Goal: Information Seeking & Learning: Find contact information

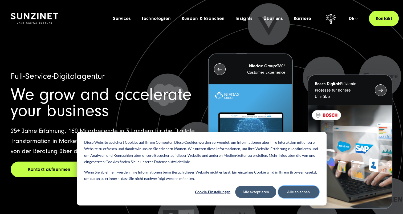
click at [297, 187] on button "Alle ablehnen" at bounding box center [298, 192] width 41 height 12
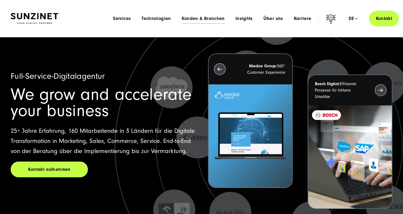
click at [204, 20] on span "Kunden & Branchen" at bounding box center [203, 18] width 43 height 5
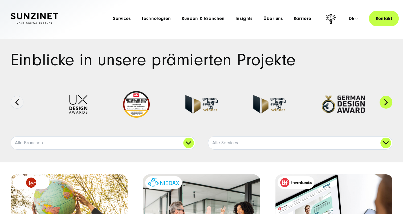
click at [387, 102] on button "Next" at bounding box center [386, 102] width 13 height 13
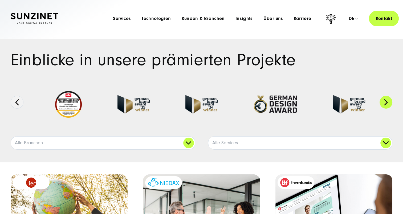
click at [387, 102] on button "Next" at bounding box center [386, 102] width 13 height 13
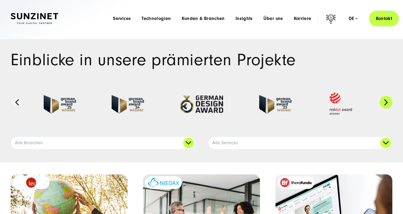
click at [387, 102] on button "Next" at bounding box center [386, 102] width 13 height 13
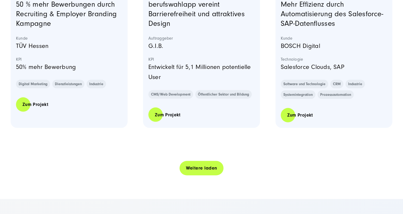
scroll to position [1099, 0]
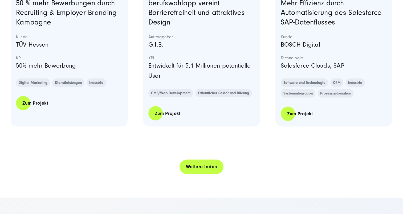
click at [195, 172] on link "Weitere laden" at bounding box center [202, 166] width 44 height 15
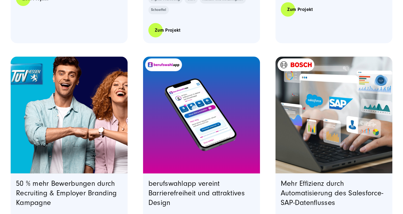
scroll to position [966, 0]
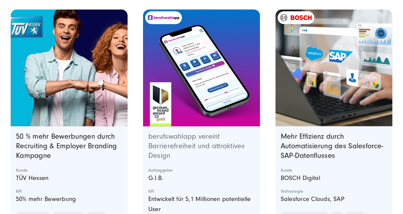
click at [192, 137] on link "berufswahlapp vereint Barrierefreiheit und attraktives Design" at bounding box center [196, 145] width 97 height 27
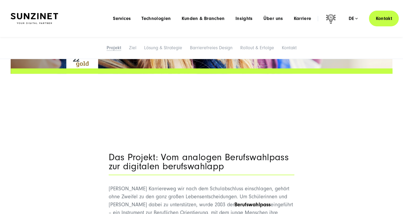
scroll to position [187, 0]
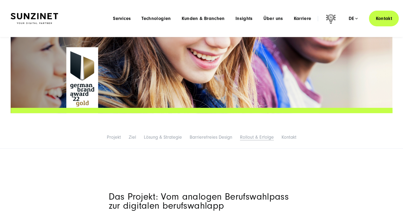
click at [266, 138] on link "Rollout & Erfolge" at bounding box center [257, 138] width 34 height 6
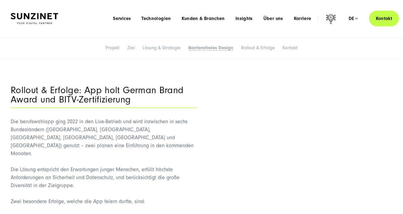
scroll to position [1829, 0]
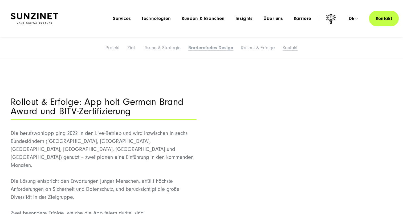
click at [290, 48] on link "Kontakt" at bounding box center [290, 48] width 15 height 6
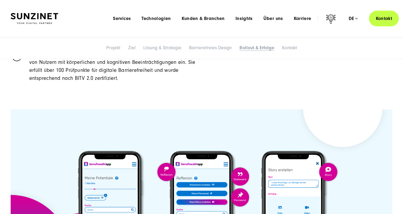
scroll to position [1982, 0]
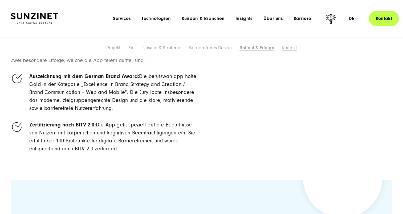
click at [286, 49] on link "Kontakt" at bounding box center [289, 48] width 15 height 6
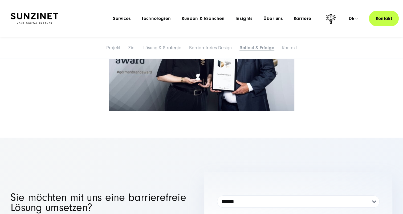
scroll to position [2558, 0]
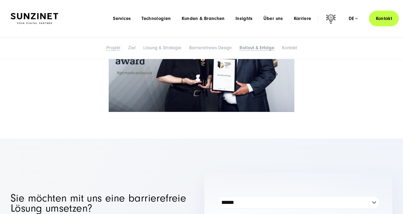
click at [110, 47] on link "Projekt" at bounding box center [113, 48] width 14 height 6
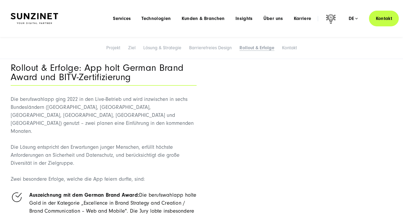
scroll to position [1834, 0]
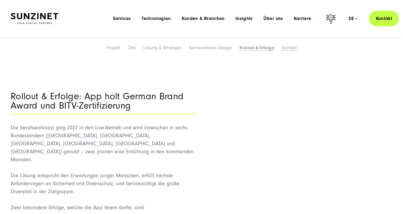
click at [290, 49] on link "Kontakt" at bounding box center [289, 48] width 15 height 6
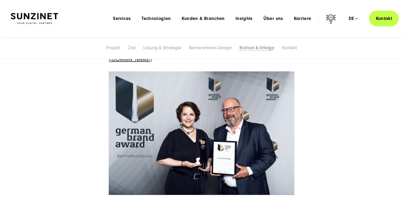
scroll to position [2468, 0]
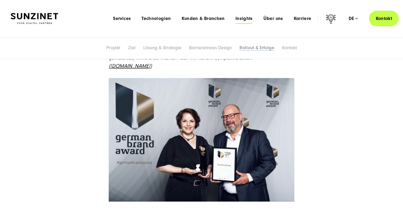
click at [240, 18] on span "Insights" at bounding box center [244, 18] width 17 height 5
click at [280, 19] on span "Über uns" at bounding box center [274, 18] width 20 height 5
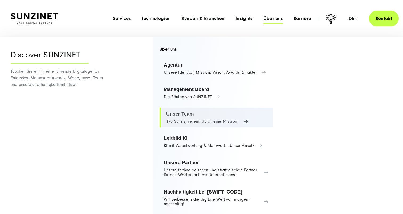
click at [193, 123] on link "Unser Team 170 Sunzis, vereint durch eine Mission" at bounding box center [216, 118] width 113 height 20
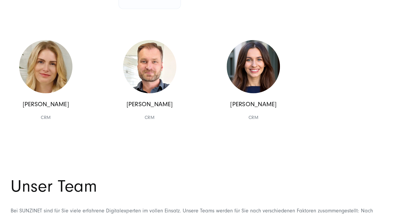
scroll to position [5018, 0]
click at [53, 108] on p "Maria Diete" at bounding box center [45, 104] width 53 height 8
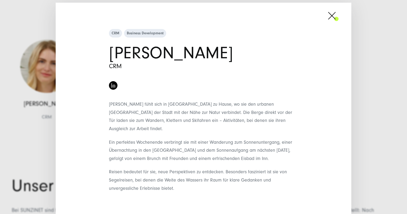
click at [339, 18] on span at bounding box center [339, 15] width 0 height 13
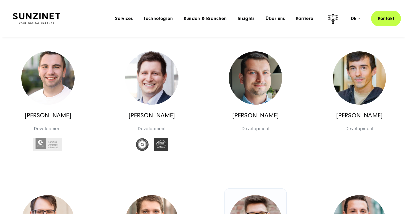
scroll to position [4046, 0]
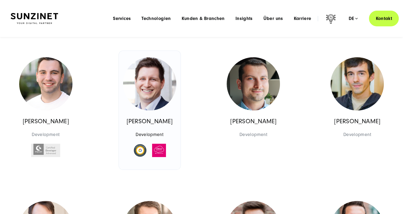
click at [157, 126] on p "Kevin Szabò" at bounding box center [149, 122] width 53 height 8
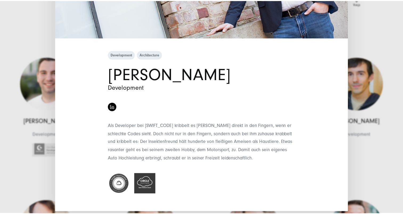
scroll to position [144, 0]
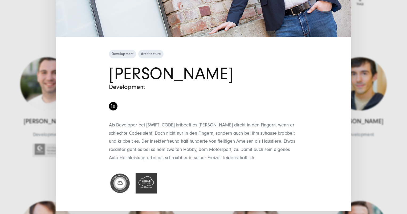
click at [362, 162] on div "Development Architecture Kevin Szabò Development" at bounding box center [203, 107] width 407 height 214
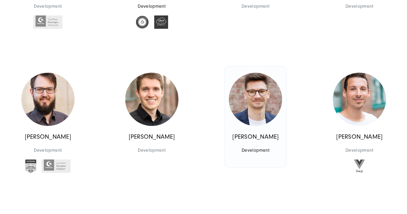
scroll to position [4199, 0]
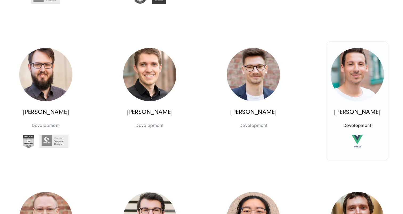
click at [362, 116] on p "Stefano Di Legami" at bounding box center [357, 113] width 53 height 8
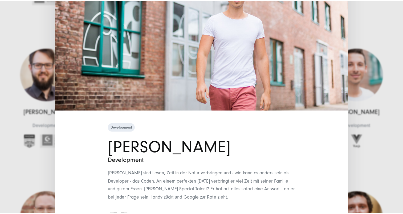
scroll to position [111, 0]
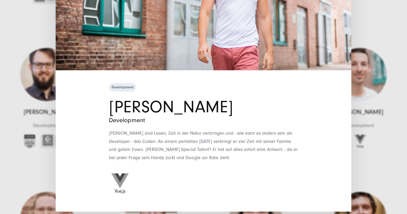
click at [377, 188] on div "Development Stefano Di Legami Development Stefanos Hobbys sind Lesen, Zeit in d…" at bounding box center [203, 107] width 407 height 214
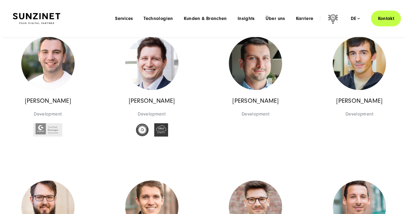
scroll to position [4066, 0]
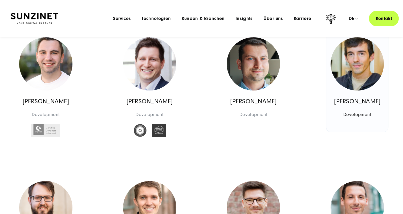
click at [360, 106] on p "Fabian Staacke" at bounding box center [357, 102] width 53 height 8
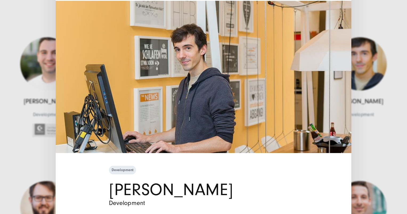
scroll to position [94, 0]
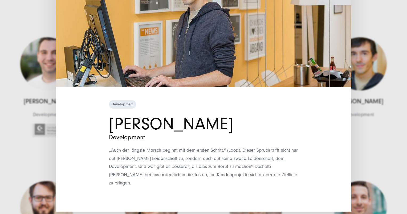
click at [364, 149] on div "Development Fabian Staacke Development" at bounding box center [203, 107] width 407 height 214
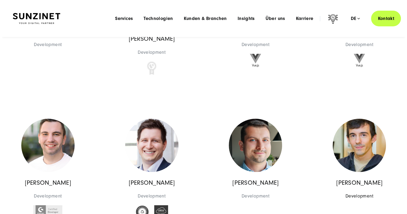
scroll to position [3939, 0]
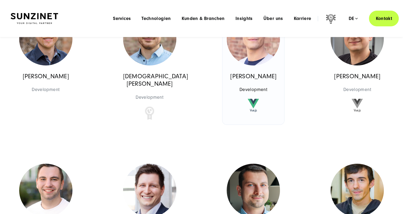
click at [245, 81] on p "Kajetan Zyskowski" at bounding box center [253, 77] width 53 height 8
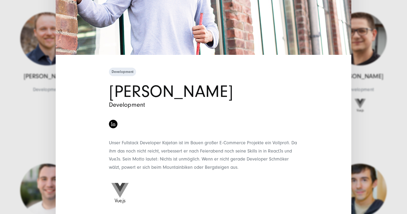
scroll to position [135, 0]
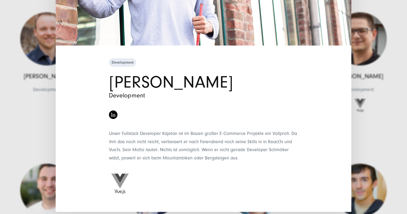
click at [388, 138] on div "Development Kajetan Zyskowski Development" at bounding box center [203, 107] width 407 height 214
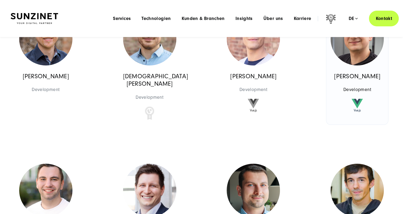
click at [371, 81] on p "Bartosz Kamiński" at bounding box center [357, 77] width 53 height 8
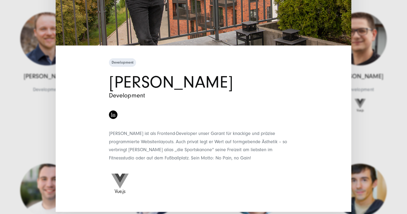
click at [385, 157] on div "Development Bartosz Kamiński Development" at bounding box center [203, 107] width 407 height 214
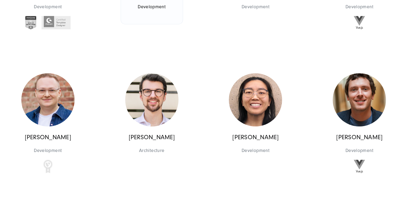
scroll to position [4325, 0]
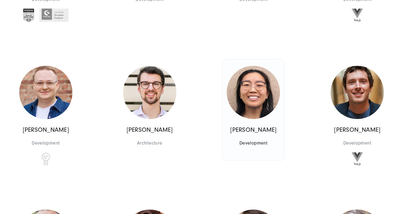
click at [267, 134] on p "Caroline Vu" at bounding box center [253, 130] width 53 height 8
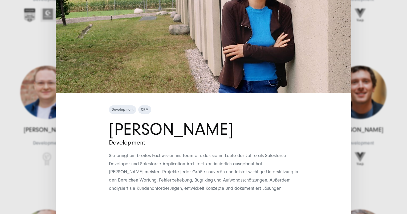
scroll to position [94, 0]
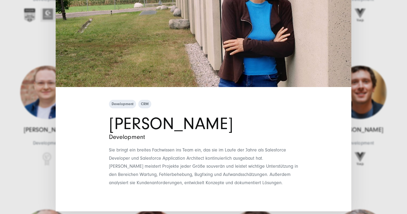
click at [391, 194] on div "Development CRM Caroline Vu Development" at bounding box center [203, 107] width 407 height 214
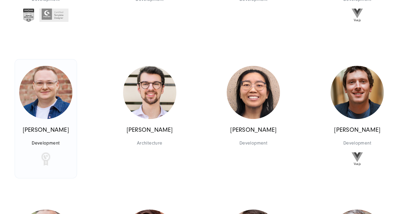
click at [56, 134] on p "Marcel Hanf" at bounding box center [45, 130] width 53 height 8
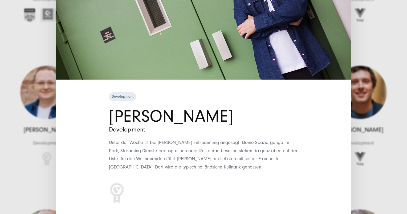
scroll to position [111, 0]
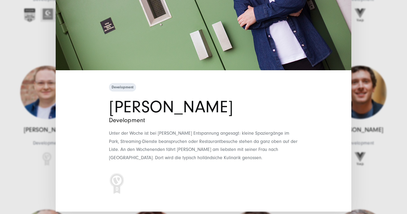
click at [379, 189] on div "Development Marcel Hanf Development Unter der Woche ist bei Marcel Entspannung …" at bounding box center [203, 107] width 407 height 214
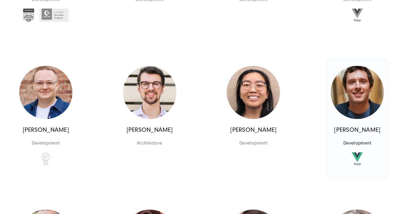
click at [355, 134] on p "Volodymyr Fedyk" at bounding box center [357, 130] width 53 height 8
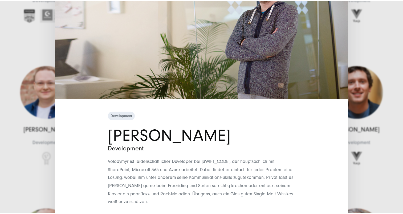
scroll to position [120, 0]
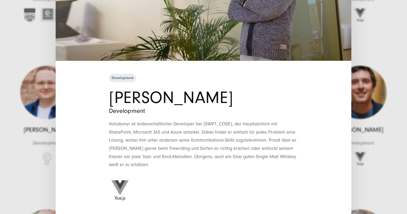
click at [374, 207] on div "Development Volodymyr Fedyk Development" at bounding box center [203, 107] width 407 height 214
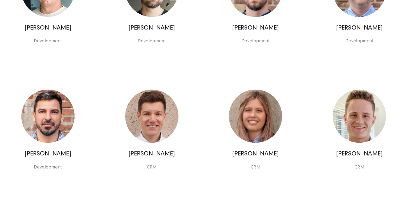
scroll to position [4845, 0]
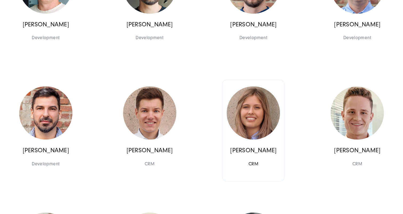
click at [244, 155] on p "Elena Wehinger" at bounding box center [253, 151] width 53 height 8
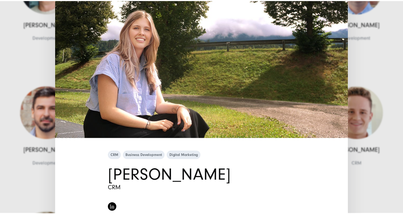
scroll to position [40, 0]
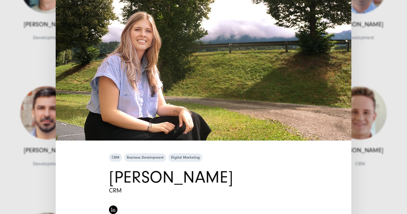
click at [367, 192] on div "CRM Business Development Digital Marketing Elena Wehinger CRM" at bounding box center [203, 107] width 407 height 214
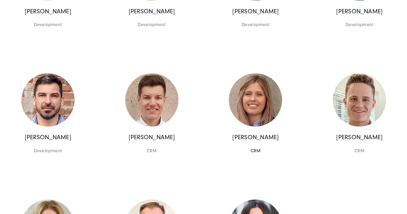
scroll to position [4892, 0]
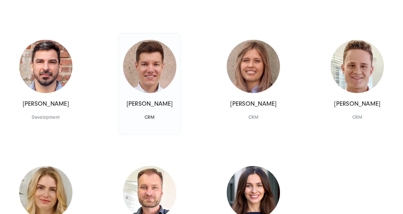
click at [154, 108] on p "Philipp Truß" at bounding box center [149, 104] width 53 height 8
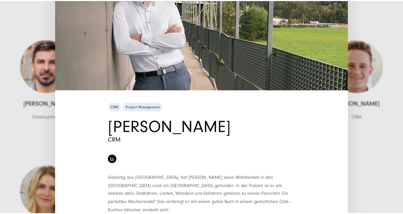
scroll to position [111, 0]
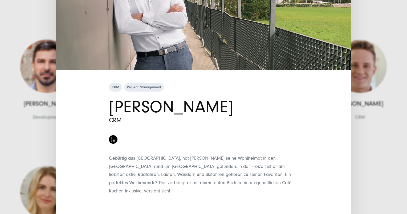
click at [358, 166] on div "CRM Project Management Philipp Truß CRM" at bounding box center [203, 107] width 407 height 214
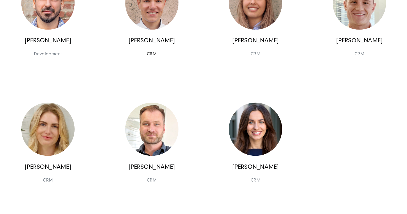
scroll to position [4979, 0]
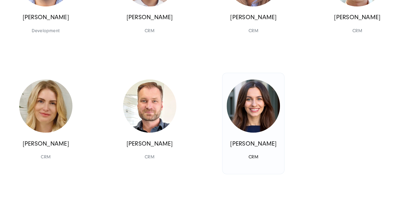
click at [267, 148] on p "Andreia Cioban" at bounding box center [253, 144] width 53 height 8
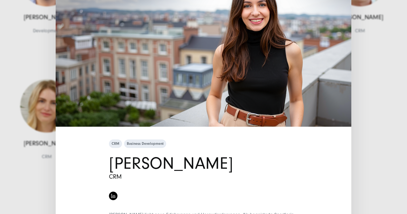
scroll to position [0, 0]
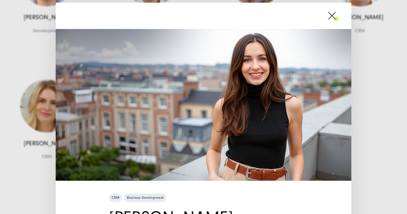
click at [339, 17] on span at bounding box center [339, 15] width 0 height 13
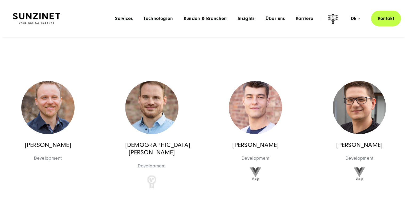
scroll to position [3752, 0]
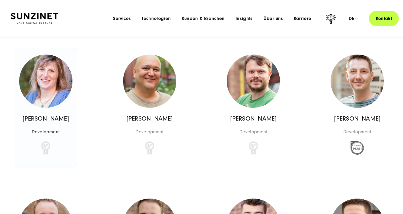
click at [63, 123] on p "Melanie Kalka" at bounding box center [45, 119] width 53 height 8
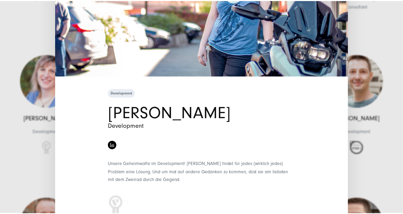
scroll to position [107, 0]
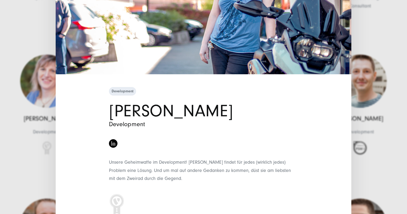
click at [347, 134] on div "Development Melanie Kalka Development Unsere Geheimwaffe im Development! Melani…" at bounding box center [204, 159] width 296 height 147
click at [369, 127] on div "Development Melanie Kalka Development" at bounding box center [203, 107] width 407 height 214
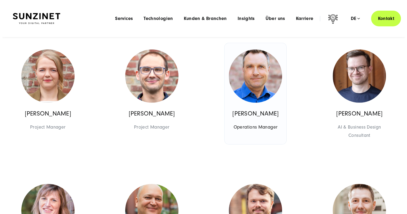
scroll to position [3612, 0]
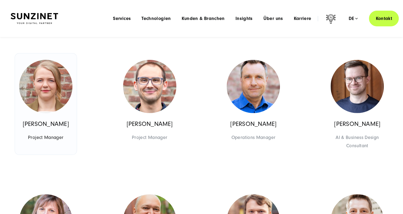
click at [59, 128] on p "Sara Offenhammer" at bounding box center [45, 124] width 53 height 8
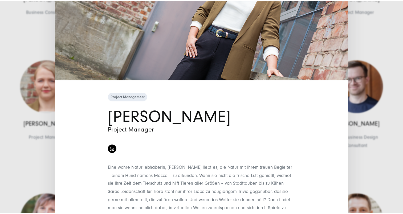
scroll to position [120, 0]
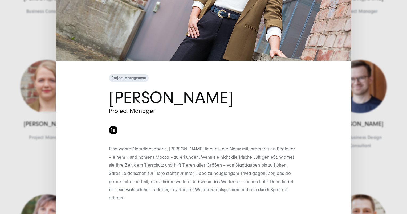
click at [380, 182] on div "Project Management Sara Offenhammer Project Manager" at bounding box center [203, 107] width 407 height 214
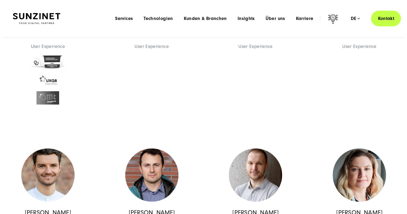
scroll to position [3319, 0]
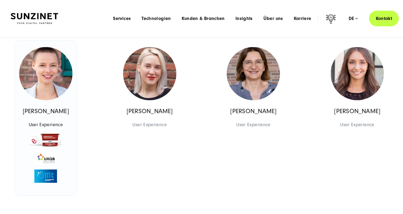
click at [63, 115] on p "Stephanie Diedrich" at bounding box center [45, 112] width 53 height 8
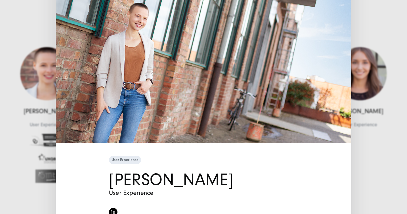
scroll to position [147, 0]
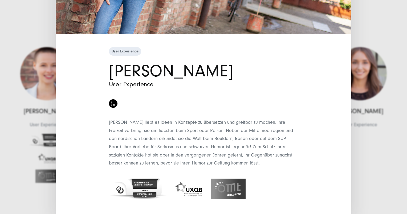
click at [373, 173] on div "User Experience Stephanie Diedrich User Experience" at bounding box center [203, 107] width 407 height 214
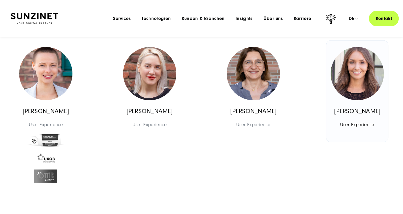
click at [362, 115] on p "Michelle Bakshi" at bounding box center [357, 112] width 53 height 8
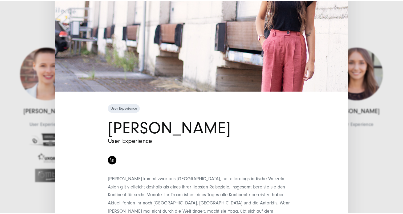
scroll to position [93, 0]
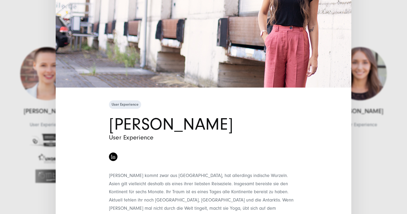
click at [384, 156] on div "User Experience Michelle Bakshi User Experience" at bounding box center [203, 107] width 407 height 214
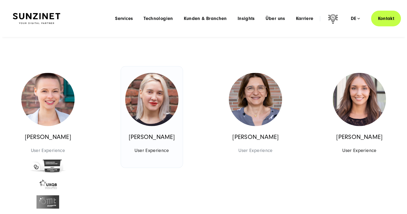
scroll to position [3292, 0]
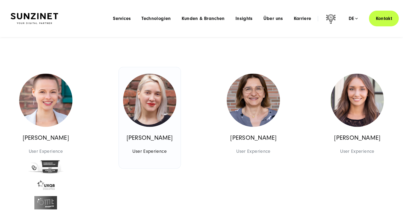
click at [158, 142] on p "Basak Yalcin" at bounding box center [149, 138] width 53 height 8
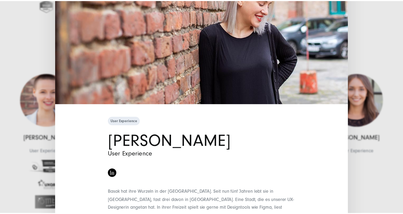
scroll to position [113, 0]
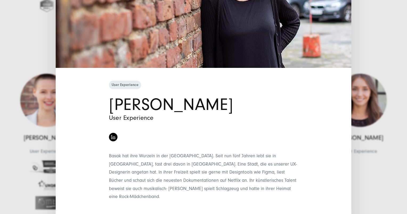
click at [370, 175] on div "User Experience Basak Yalcin User Experience" at bounding box center [203, 107] width 407 height 214
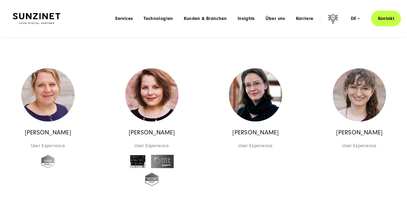
scroll to position [3106, 0]
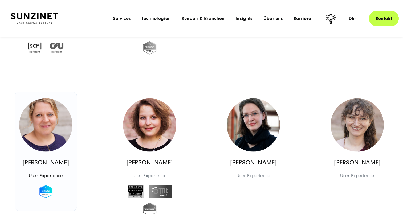
click at [51, 167] on p "Satu Pflugmacher" at bounding box center [45, 163] width 53 height 8
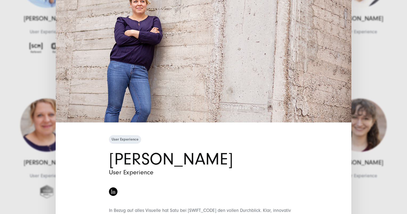
scroll to position [53, 0]
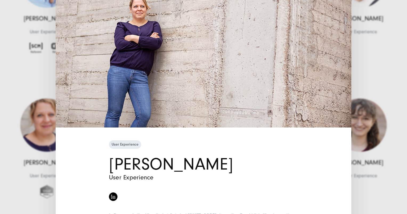
click at [365, 204] on div "User Experience Satu Pflugmacher User Experience" at bounding box center [203, 107] width 407 height 214
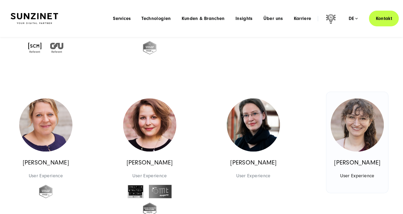
click at [359, 167] on p "Alicia Rodriguez Serra" at bounding box center [357, 163] width 53 height 8
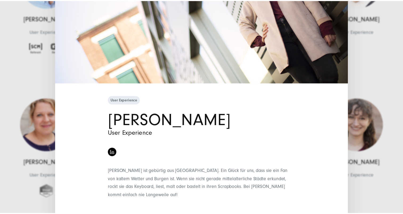
scroll to position [102, 0]
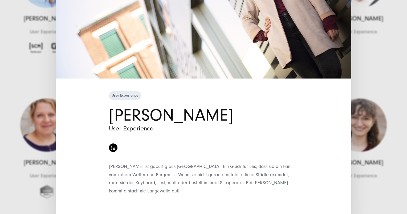
click at [393, 171] on div "User Experience Alicia Rodriguez Serra User Experience" at bounding box center [203, 107] width 407 height 214
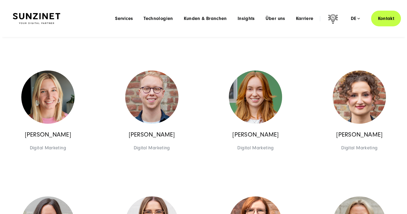
scroll to position [1646, 0]
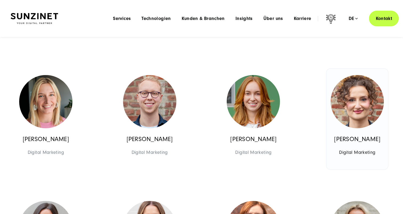
click at [354, 141] on p "Dariia Kuchynska" at bounding box center [357, 140] width 53 height 8
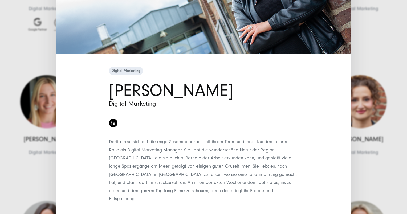
scroll to position [135, 0]
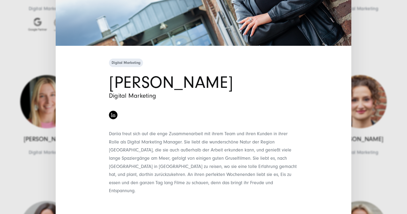
click at [383, 183] on div "Digital Marketing Dariia Kuchynska Digital Marketing" at bounding box center [203, 107] width 407 height 214
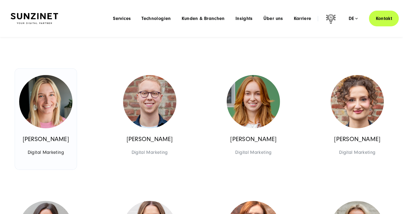
click at [62, 138] on p "Anna Wasielewska" at bounding box center [45, 140] width 53 height 8
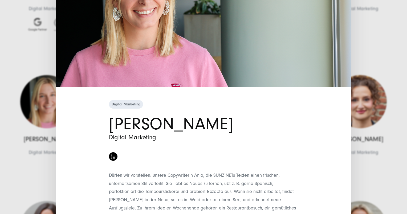
scroll to position [127, 0]
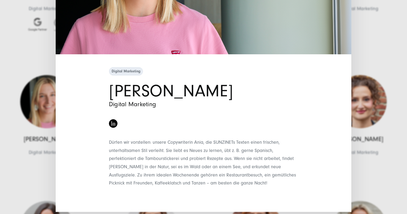
click at [364, 176] on div "Digital Marketing Anna Wasielewska Digital Marketing" at bounding box center [203, 107] width 407 height 214
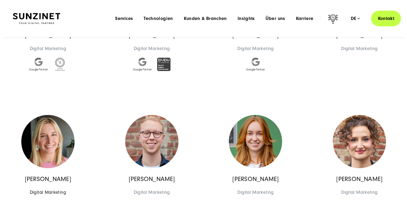
scroll to position [1600, 0]
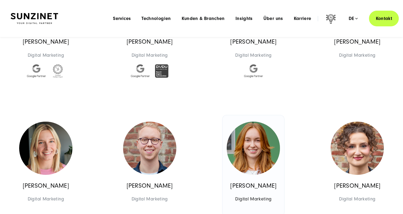
click at [258, 189] on p "Michelle Bendkowski" at bounding box center [253, 186] width 53 height 8
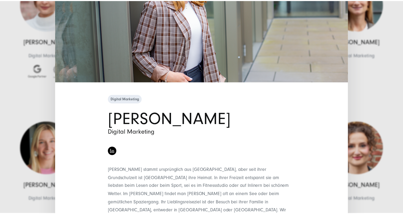
scroll to position [107, 0]
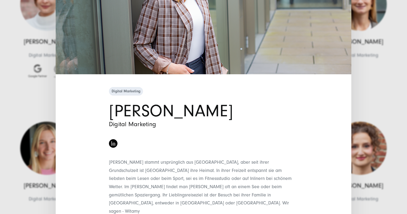
click at [362, 196] on div "Digital Marketing Michelle Bendkowski Digital Marketing" at bounding box center [203, 107] width 407 height 214
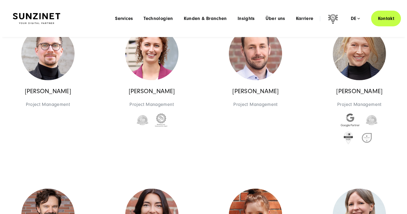
scroll to position [920, 0]
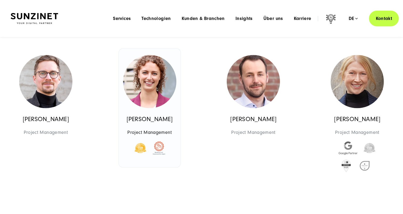
click at [158, 119] on p "Maren Horstmann" at bounding box center [149, 119] width 53 height 8
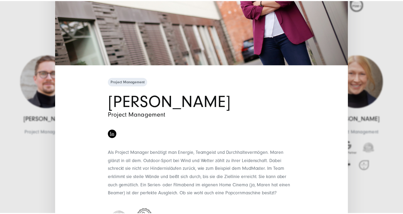
scroll to position [120, 0]
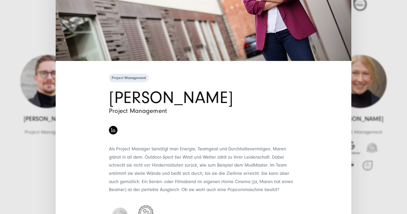
click at [362, 190] on div "Project Management Maren Horstmann Project Management" at bounding box center [203, 107] width 407 height 214
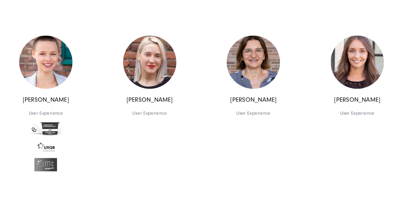
scroll to position [3332, 0]
